Goal: Find specific page/section: Find specific page/section

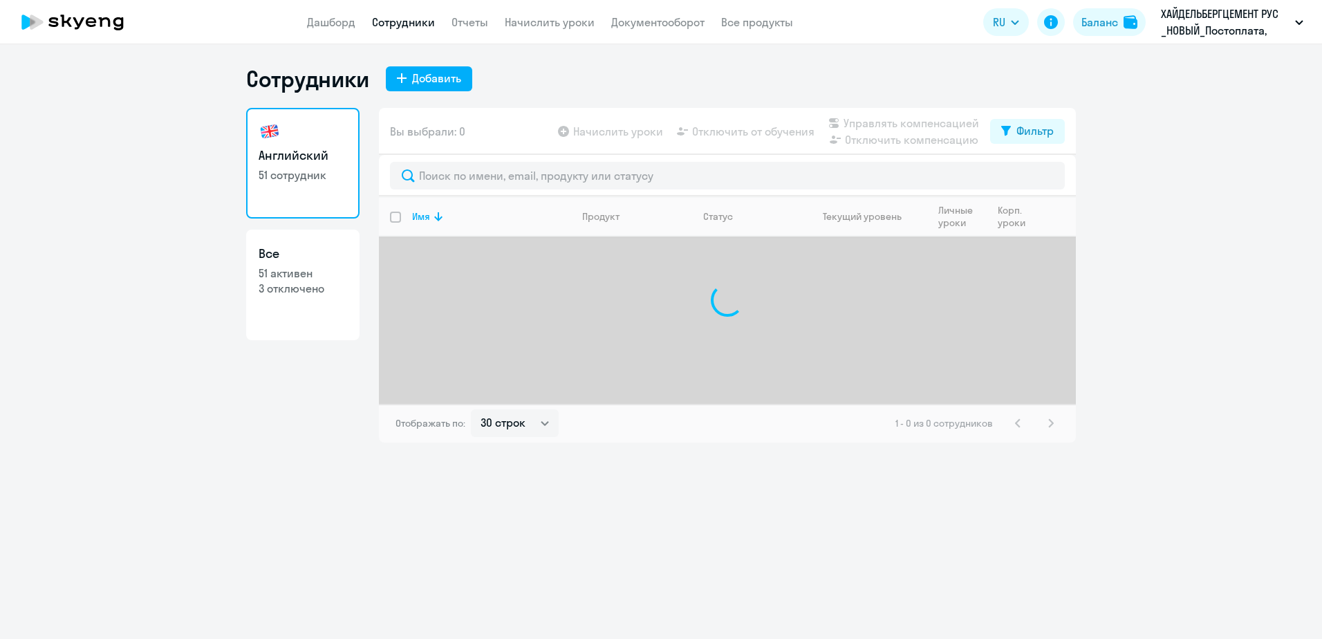
select select "30"
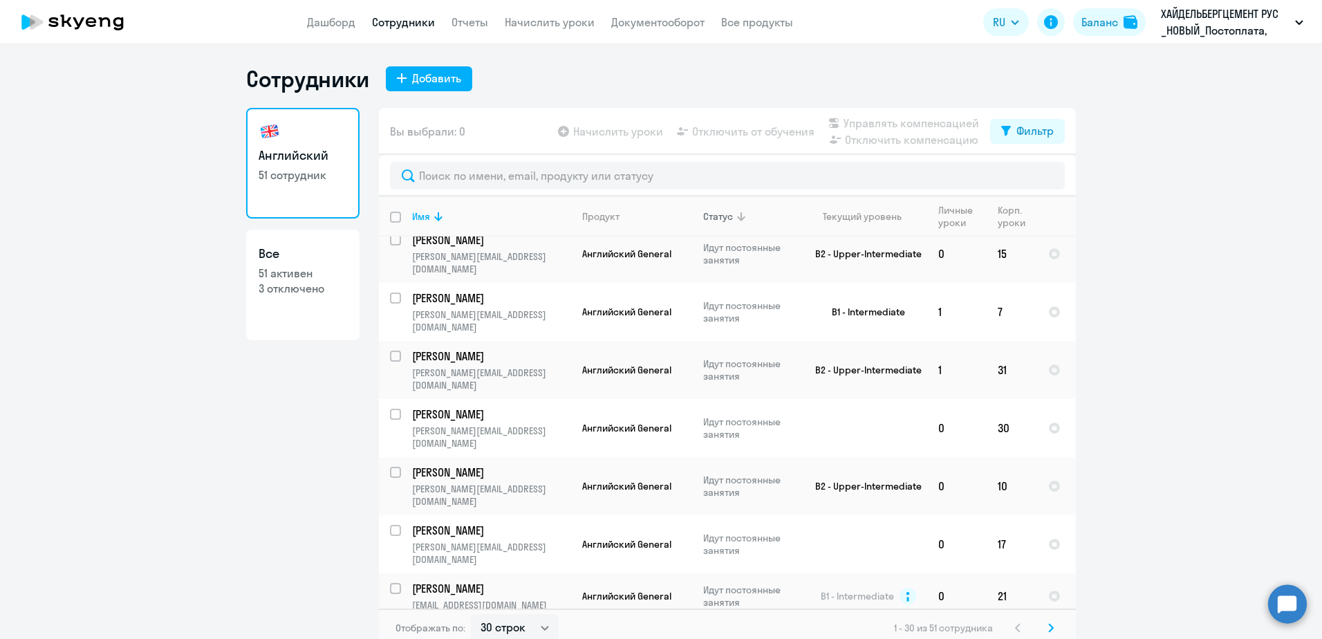
scroll to position [415, 0]
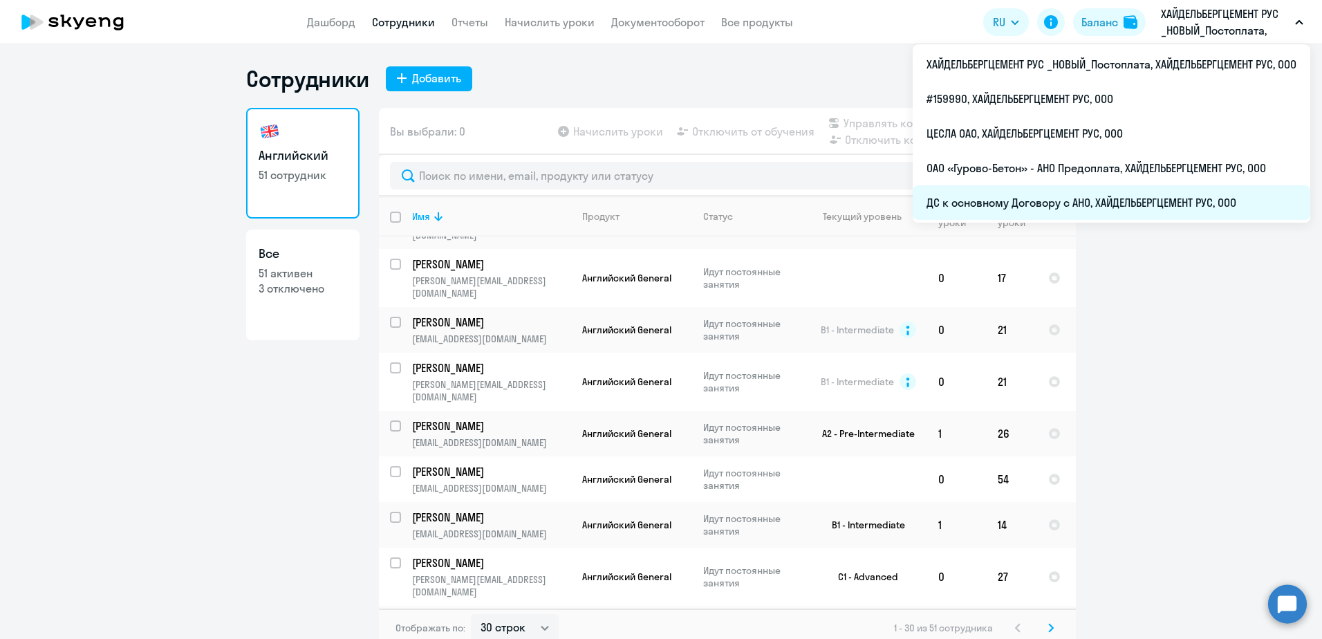
click at [1066, 207] on li "ДС к основному Договору с АНО, ХАЙДЕЛЬБЕРГЦЕМЕНТ РУС, ООО" at bounding box center [1110, 202] width 397 height 35
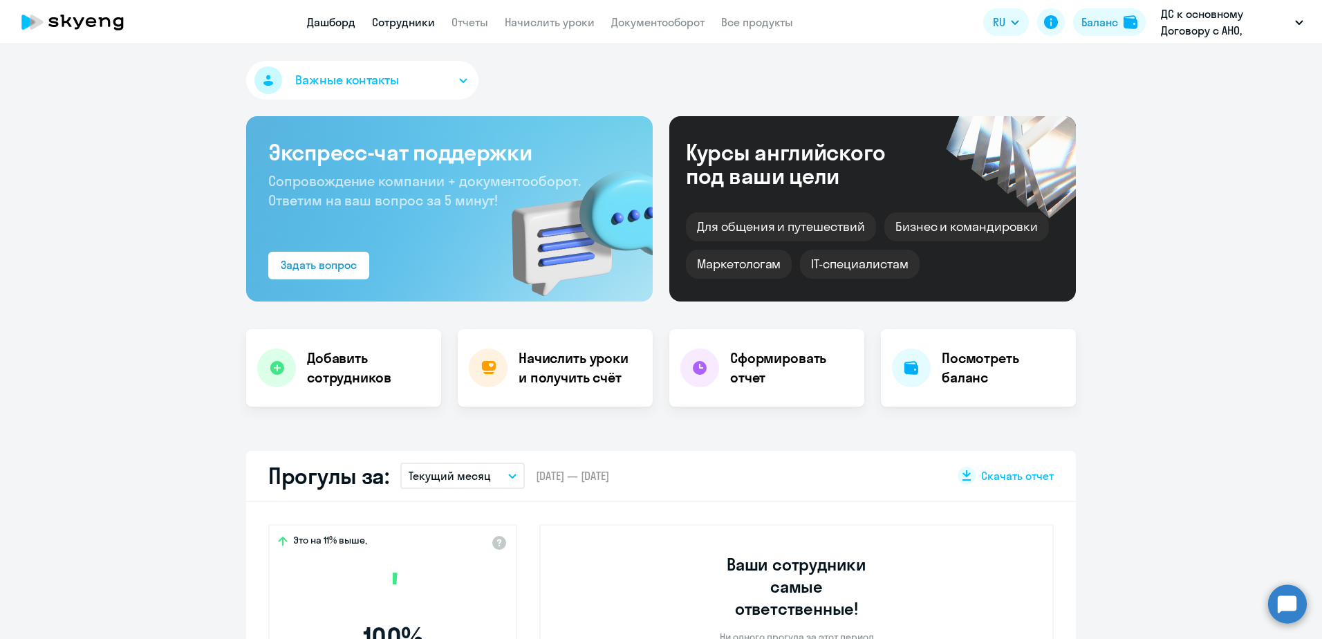
click at [394, 27] on link "Сотрудники" at bounding box center [403, 22] width 63 height 14
select select "30"
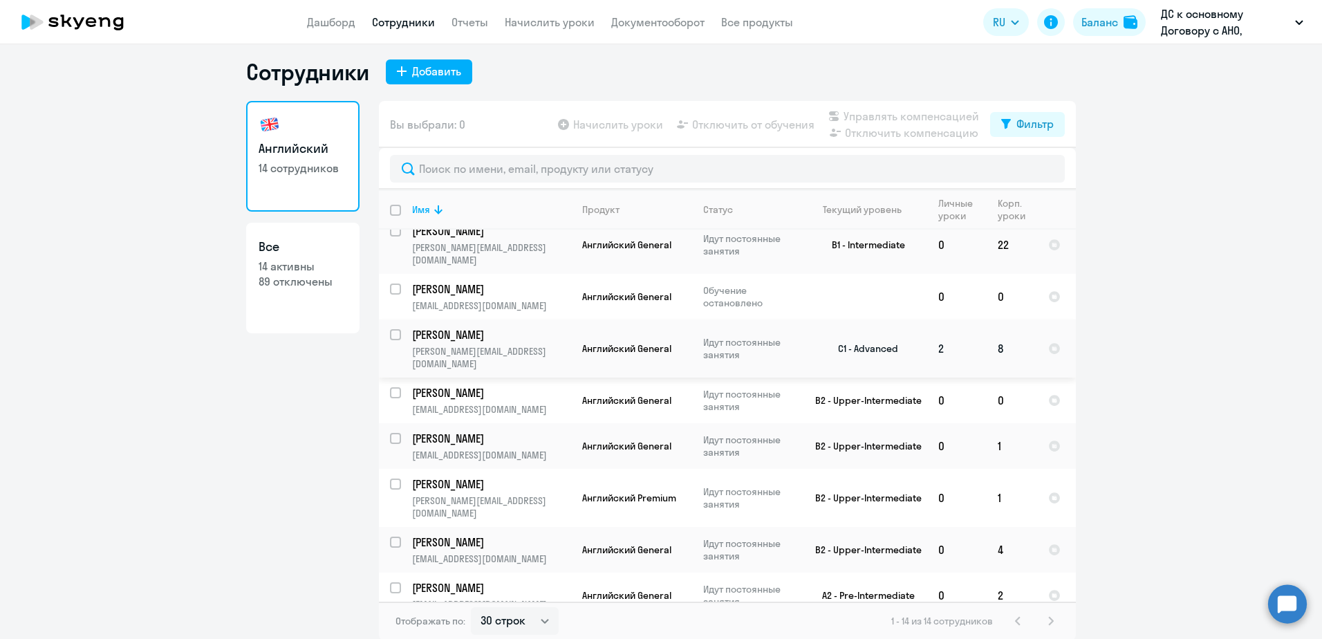
scroll to position [8, 0]
